Goal: Information Seeking & Learning: Learn about a topic

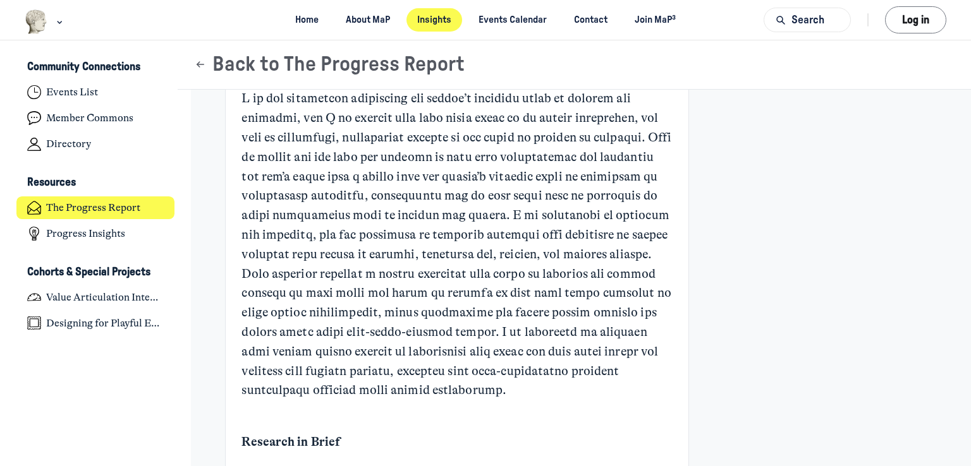
scroll to position [695, 0]
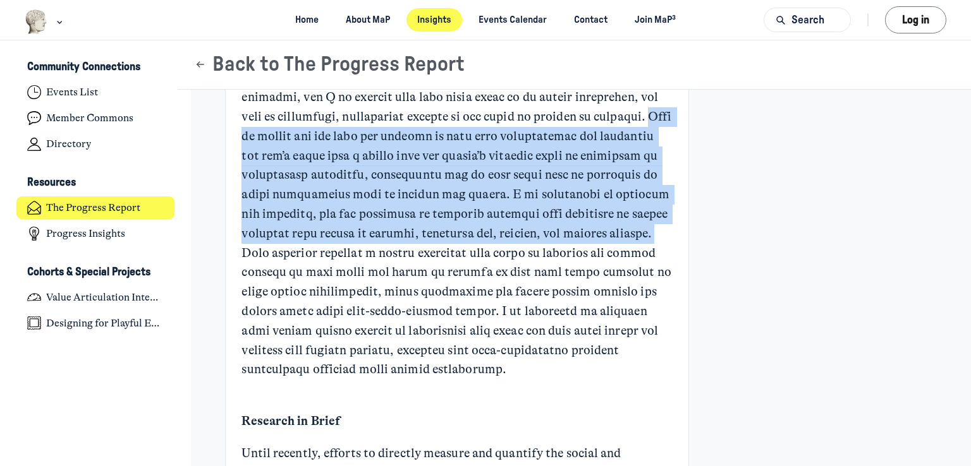
drag, startPoint x: 624, startPoint y: 114, endPoint x: 671, endPoint y: 236, distance: 130.3
copy p "What is needed are new ways for museums to talk with stakeholders and audiences…"
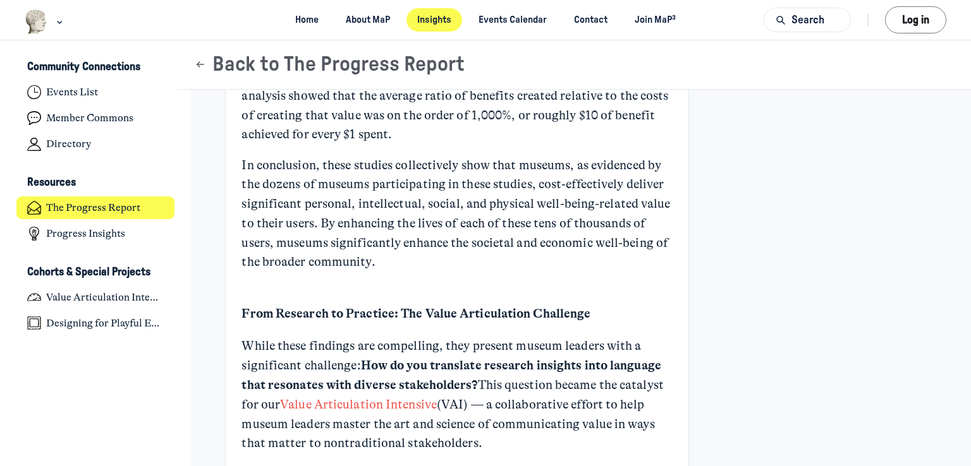
scroll to position [2654, 0]
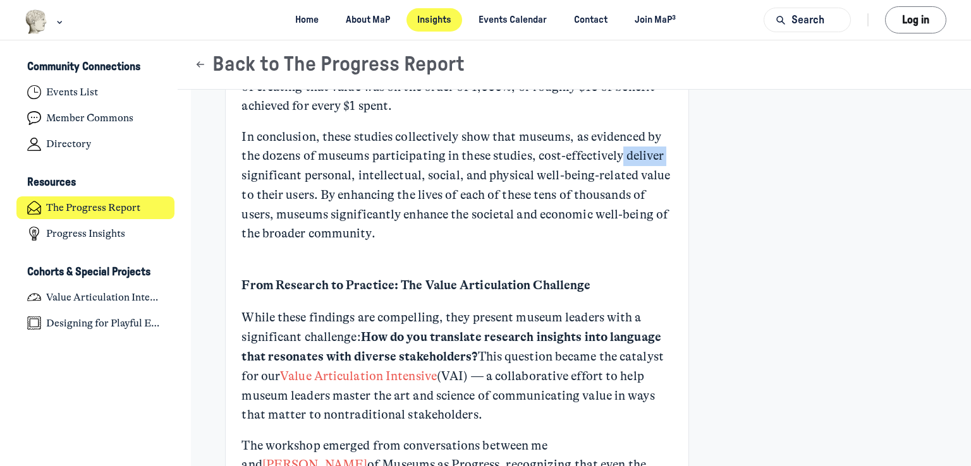
drag, startPoint x: 659, startPoint y: 158, endPoint x: 672, endPoint y: 159, distance: 13.9
click at [528, 192] on p "In conclusion, these studies collectively show that museums, as evidenced by th…" at bounding box center [456, 186] width 430 height 117
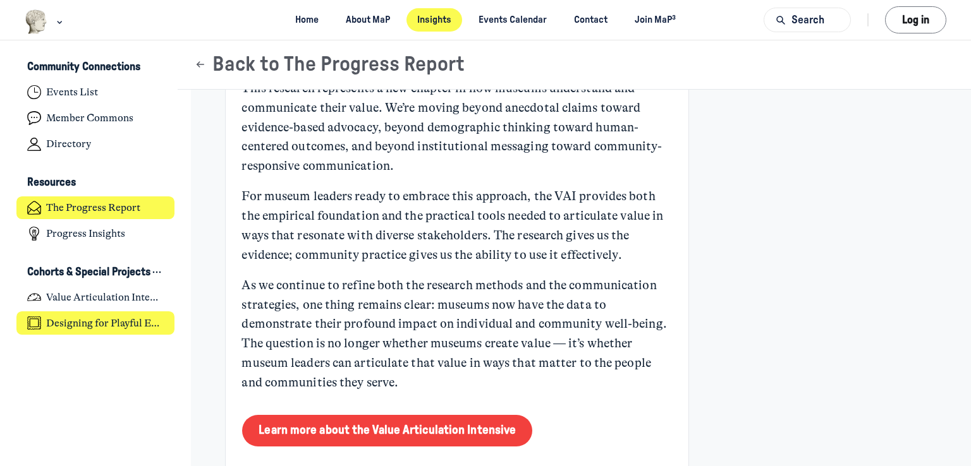
scroll to position [4531, 0]
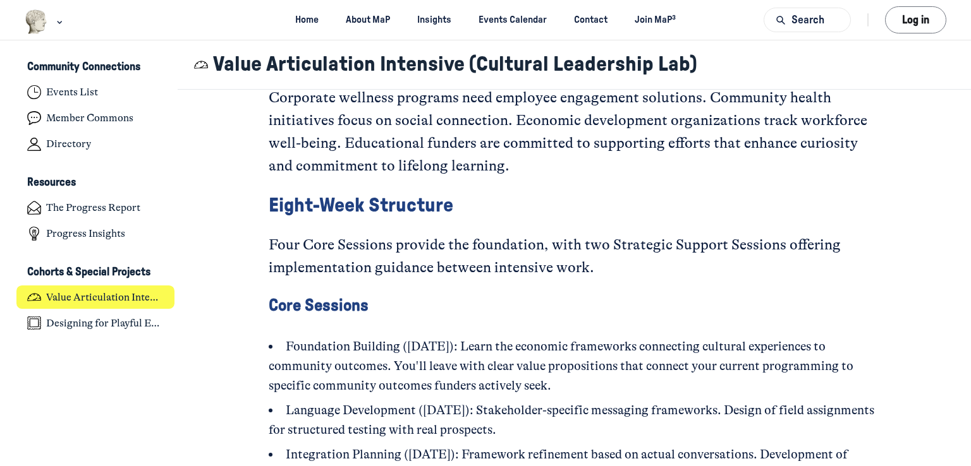
scroll to position [1788, 0]
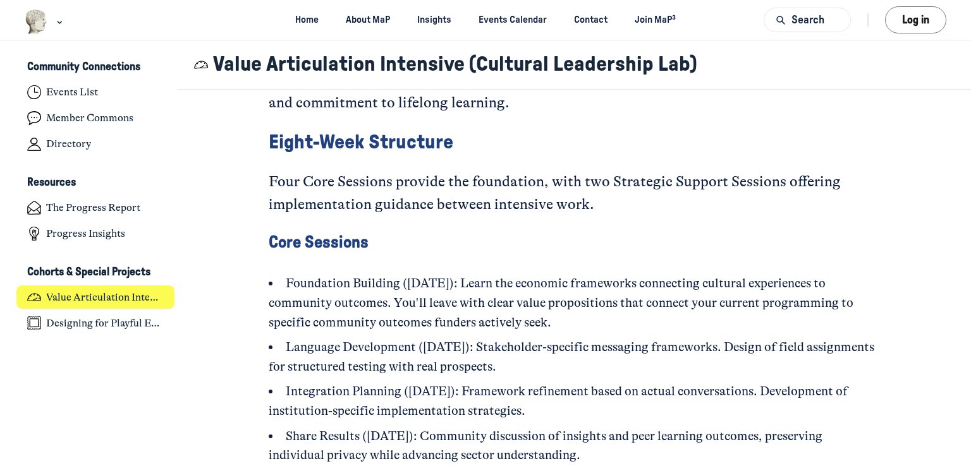
click at [730, 371] on li "Language Development (October 2): Stakeholder-specific messaging frameworks. De…" at bounding box center [575, 357] width 612 height 39
click at [595, 249] on h4 "Core Sessions" at bounding box center [575, 243] width 612 height 20
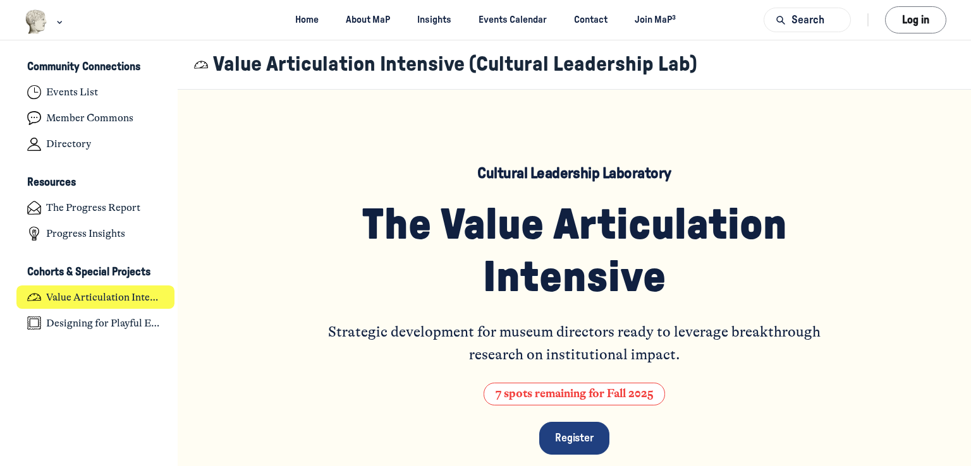
scroll to position [0, 0]
